Goal: Task Accomplishment & Management: Manage account settings

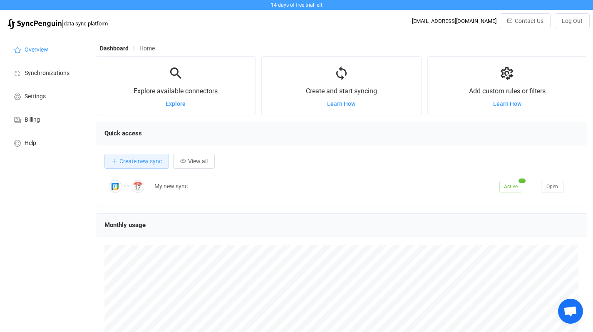
scroll to position [161, 491]
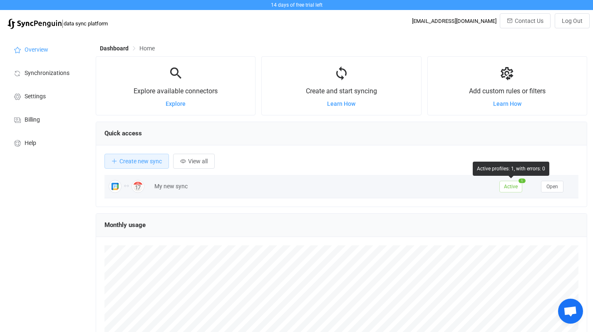
click at [514, 189] on span "Active" at bounding box center [510, 187] width 23 height 12
click at [513, 188] on span "Active" at bounding box center [510, 187] width 23 height 12
click at [554, 185] on span "Open" at bounding box center [552, 187] width 12 height 6
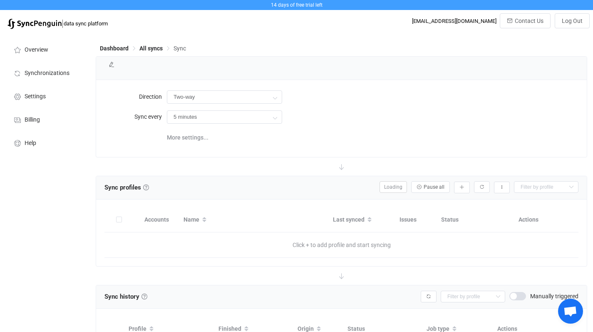
type input "10 minutes"
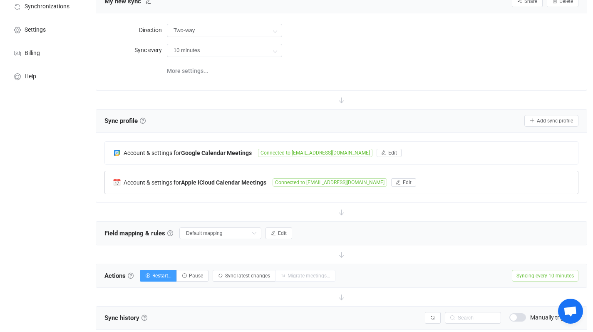
scroll to position [101, 0]
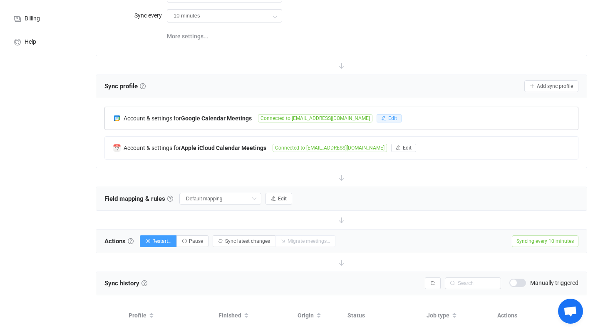
click at [377, 120] on button "Edit" at bounding box center [389, 118] width 25 height 8
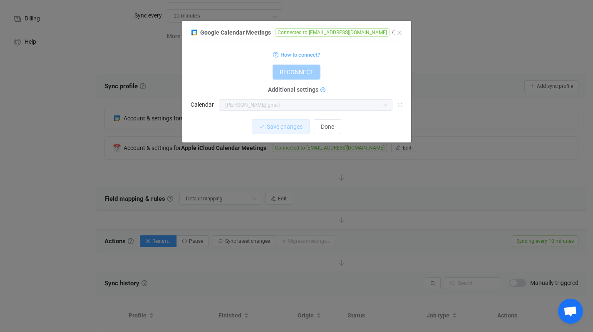
click at [322, 89] on icon "dialog" at bounding box center [322, 90] width 5 height 5
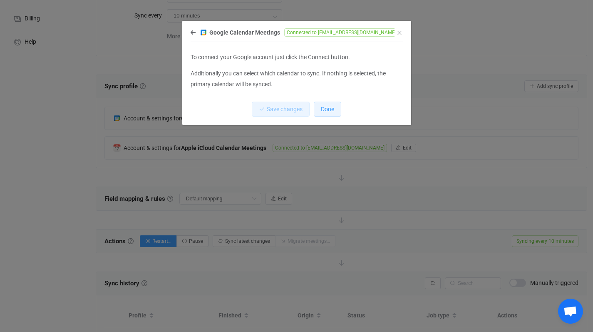
click at [331, 107] on span "Done" at bounding box center [327, 109] width 13 height 7
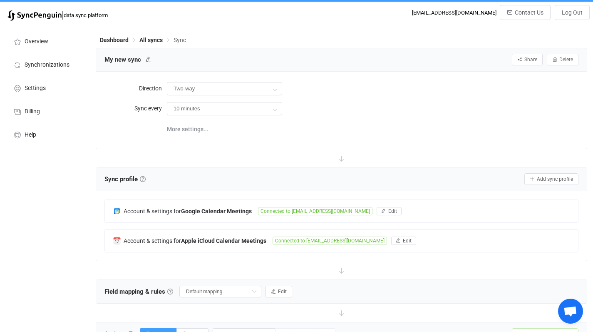
scroll to position [0, 0]
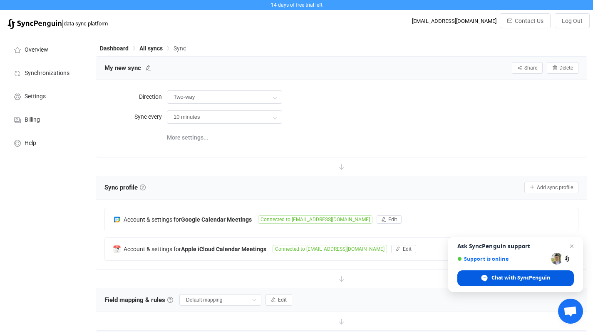
click at [516, 277] on span "Chat with SyncPenguin" at bounding box center [520, 277] width 59 height 7
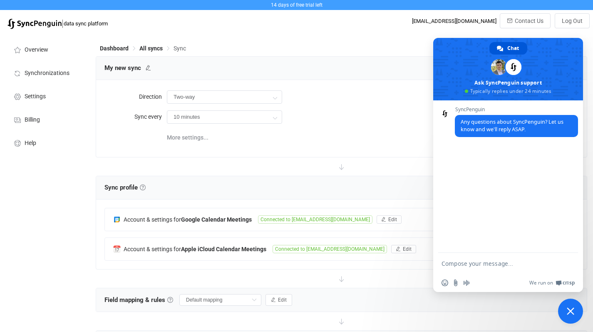
click at [499, 261] on textarea "Compose your message..." at bounding box center [499, 263] width 115 height 7
drag, startPoint x: 471, startPoint y: 269, endPoint x: 410, endPoint y: 264, distance: 61.4
type textarea "Hello! How do I pause?"
click at [570, 261] on span "Send" at bounding box center [569, 263] width 6 height 6
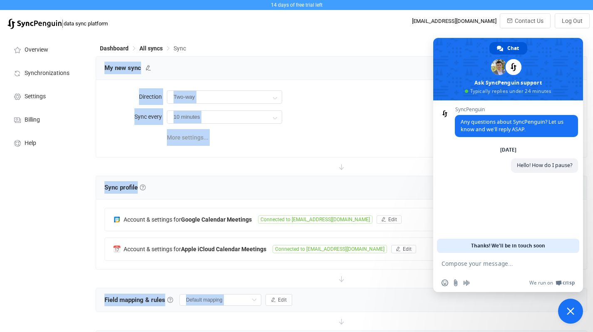
drag, startPoint x: 552, startPoint y: 46, endPoint x: 338, endPoint y: 55, distance: 214.1
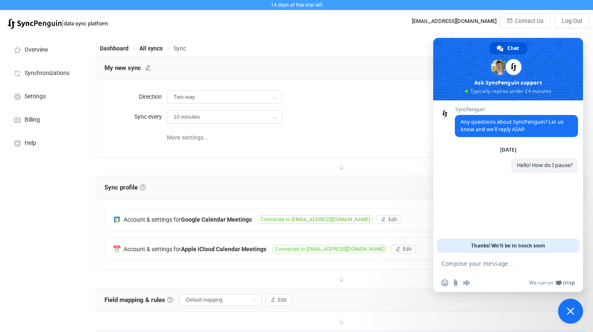
click at [570, 305] on span "Close chat" at bounding box center [570, 310] width 25 height 25
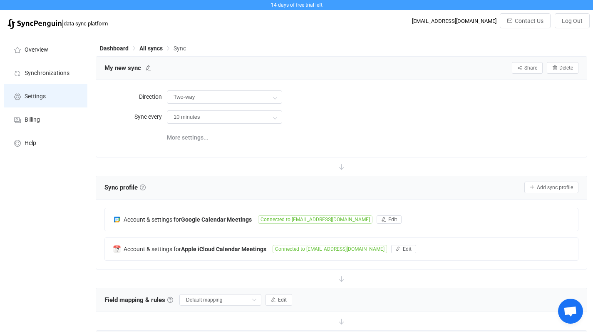
click at [32, 96] on span "Settings" at bounding box center [35, 96] width 21 height 7
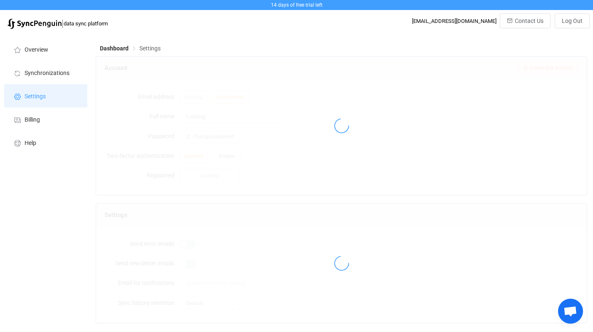
type input "[PERSON_NAME]"
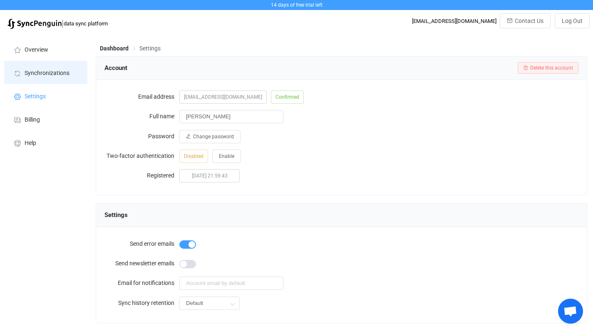
click at [41, 73] on span "Synchronizations" at bounding box center [47, 73] width 45 height 7
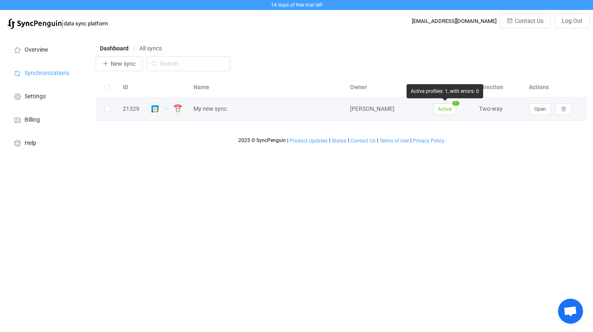
click at [450, 108] on span "Active" at bounding box center [444, 109] width 23 height 12
click at [563, 109] on icon "button" at bounding box center [563, 109] width 5 height 5
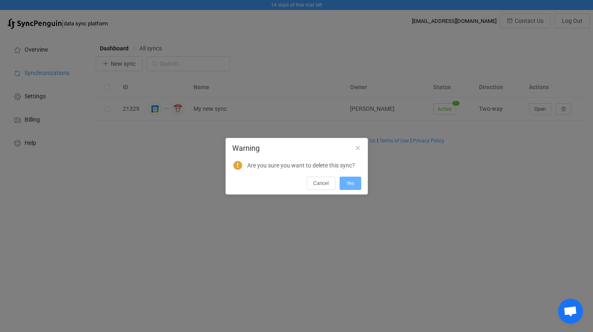
click at [350, 185] on span "Yes" at bounding box center [350, 183] width 8 height 6
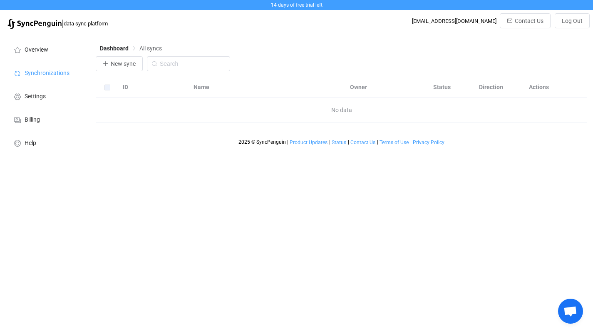
click at [571, 313] on span "Open chat" at bounding box center [570, 312] width 14 height 12
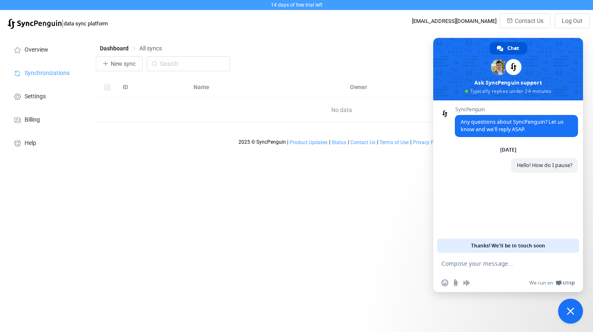
click at [479, 261] on textarea "Compose your message..." at bounding box center [499, 263] width 115 height 7
click at [464, 263] on textarea "I deletedthe sybc" at bounding box center [499, 263] width 115 height 7
click at [488, 263] on textarea "I deleted the sybc" at bounding box center [499, 263] width 115 height 7
type textarea "I deleted the sync"
click at [570, 267] on span "Send" at bounding box center [568, 263] width 14 height 14
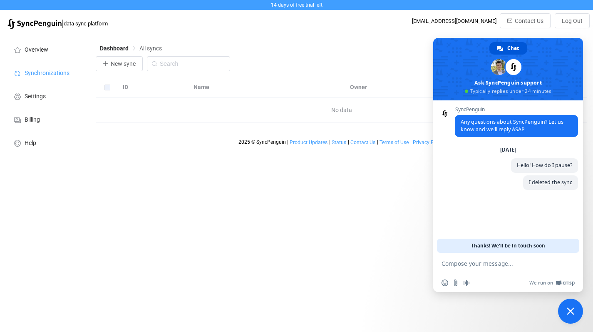
click at [327, 37] on div "Dashboard All syncs New sync ID Name Owner Status Direction Actions No data 202…" at bounding box center [342, 95] width 501 height 125
